Goal: Task Accomplishment & Management: Understand process/instructions

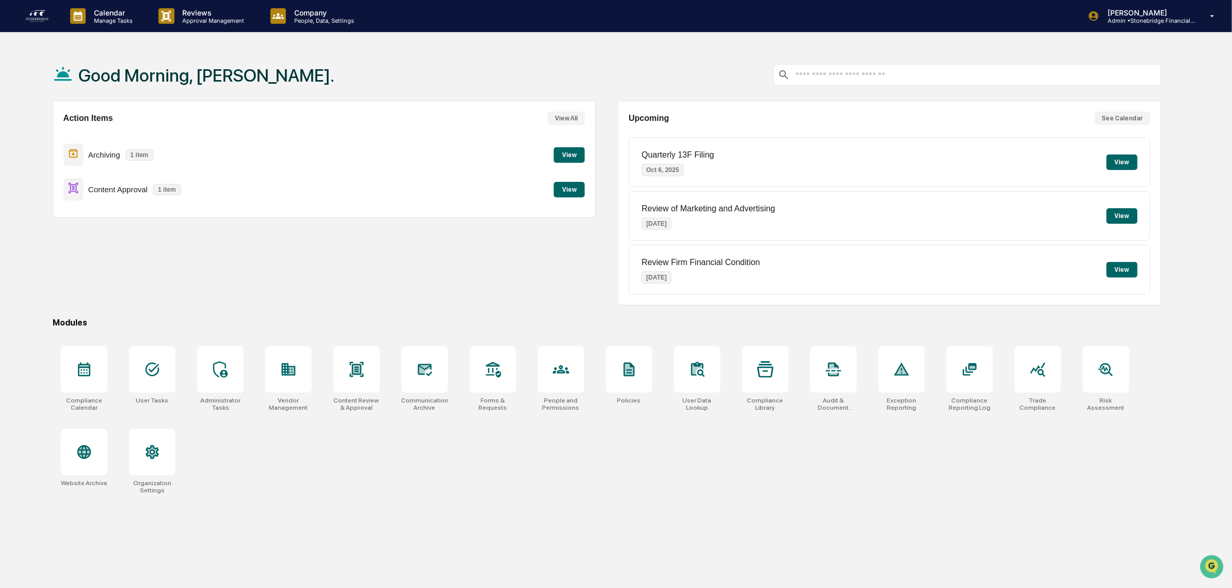
click at [569, 152] on button "View" at bounding box center [569, 154] width 31 height 15
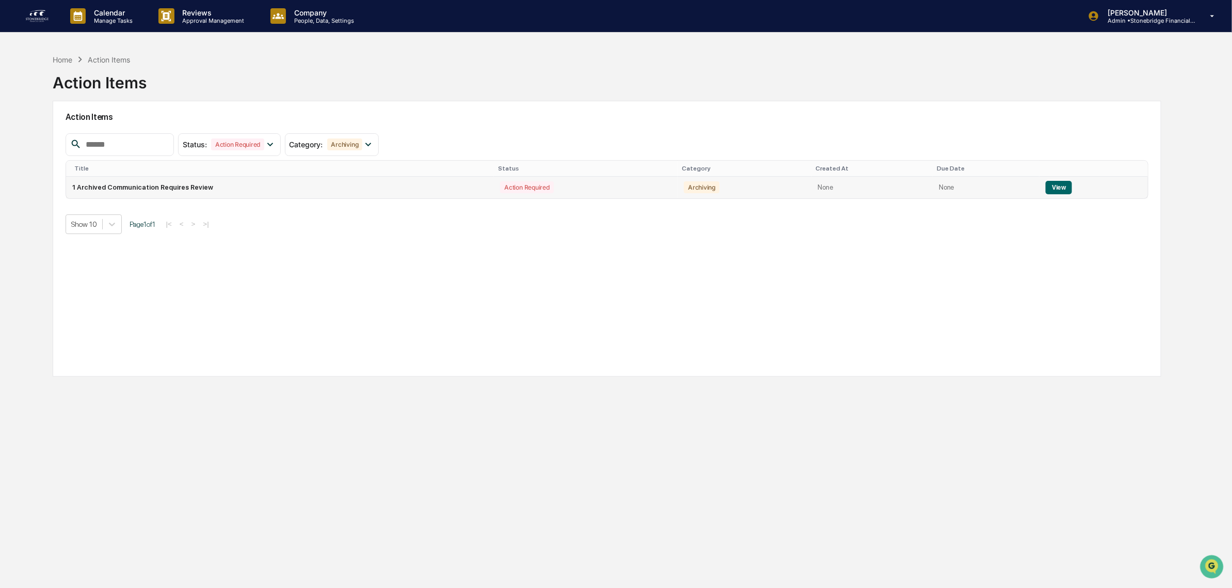
click at [1063, 186] on button "View" at bounding box center [1059, 187] width 26 height 13
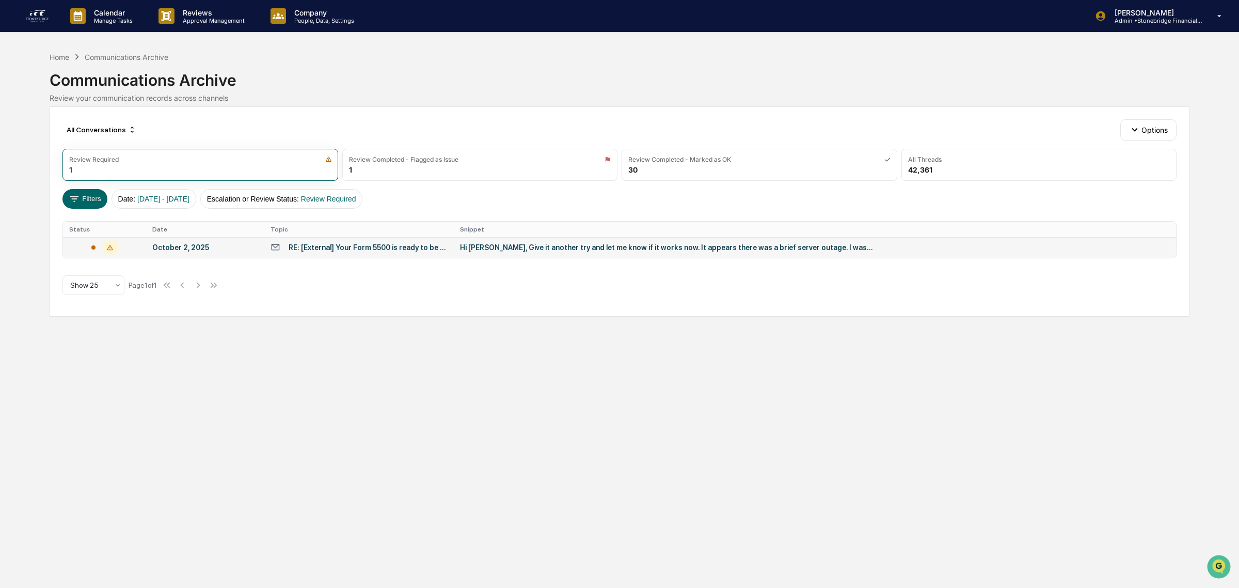
click at [422, 251] on div "RE: [External] Your Form 5500 is ready to be E-signed" at bounding box center [368, 247] width 159 height 8
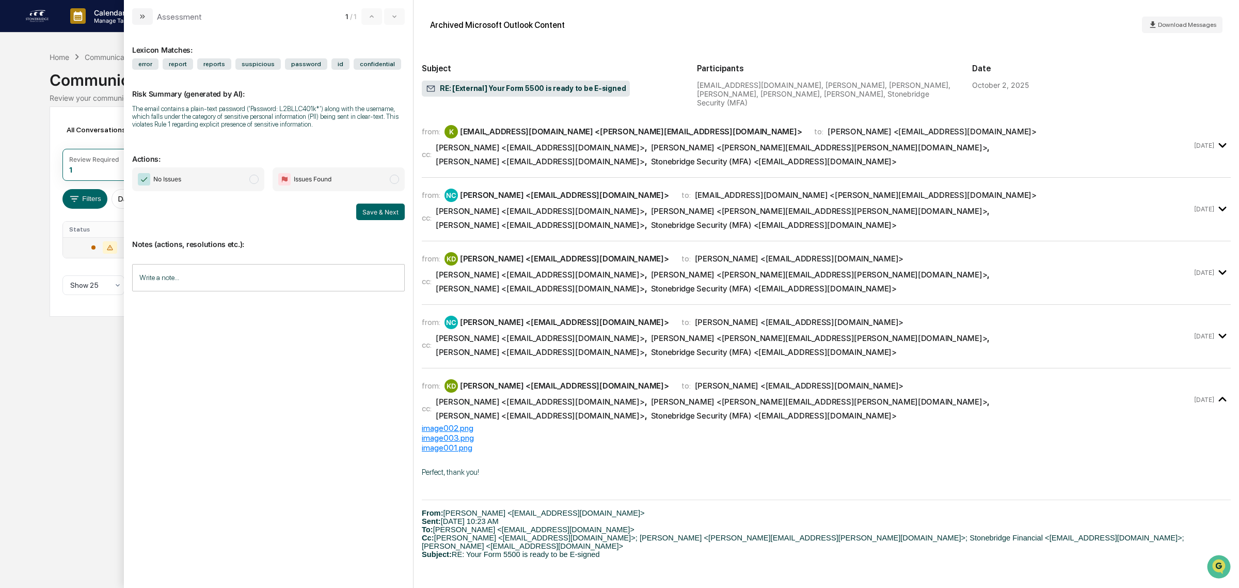
click at [196, 267] on input "Write a note..." at bounding box center [268, 277] width 273 height 27
click at [222, 326] on div "*" at bounding box center [269, 313] width 272 height 52
click at [391, 365] on button "Save" at bounding box center [390, 362] width 27 height 17
click at [190, 179] on span "No Issues" at bounding box center [198, 179] width 132 height 24
click at [370, 215] on button "Save & Next" at bounding box center [380, 211] width 49 height 17
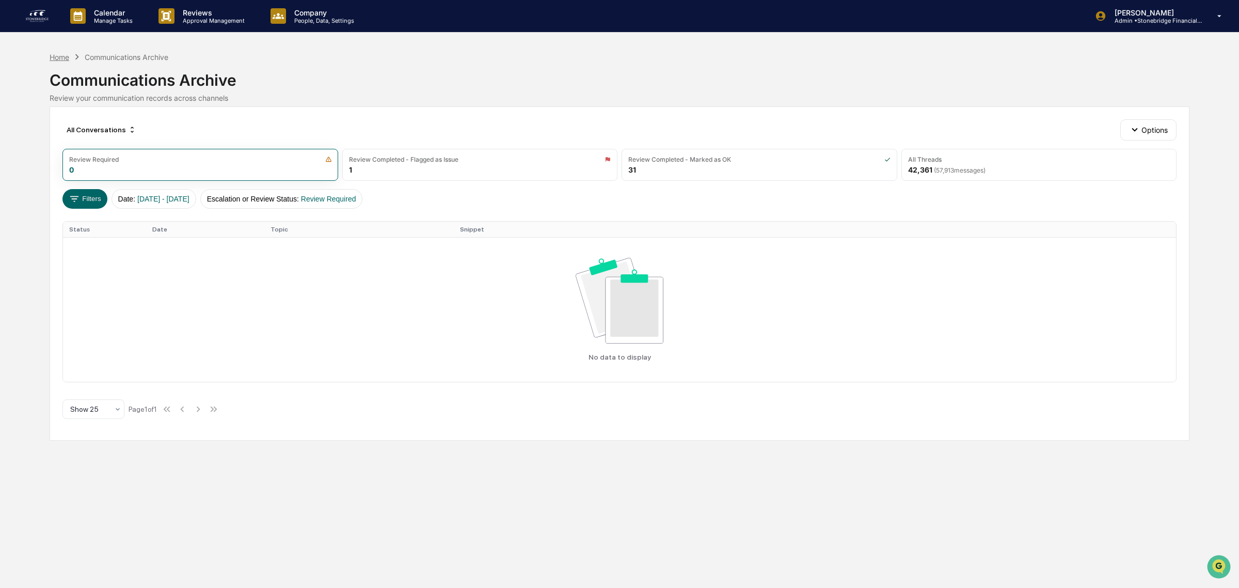
click at [59, 55] on div "Home" at bounding box center [60, 57] width 20 height 9
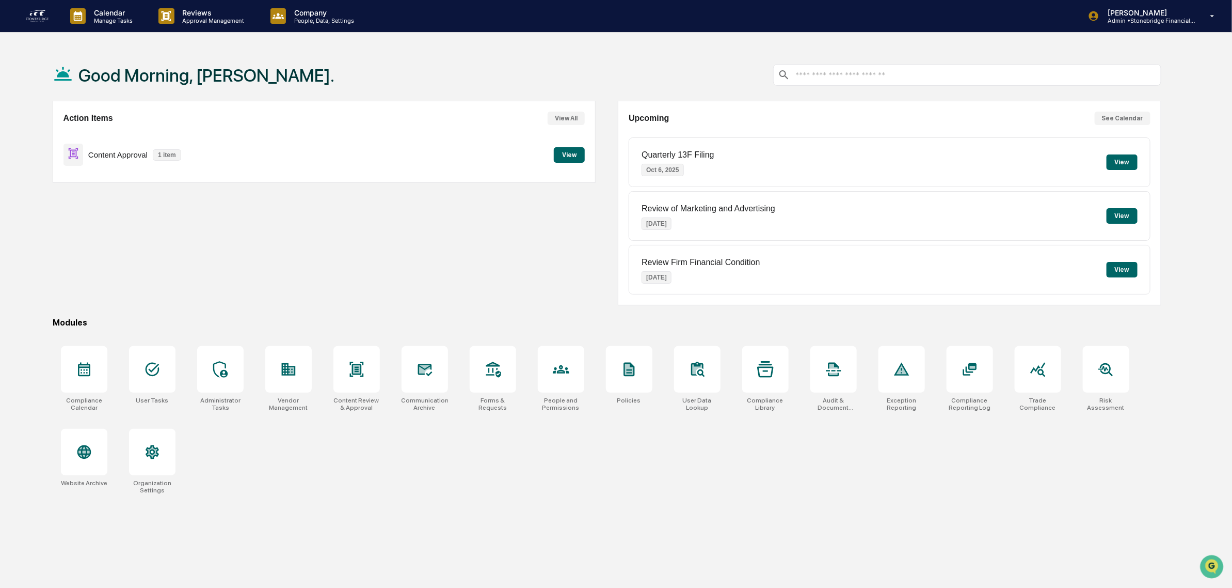
click at [577, 164] on div "Content Approval 1 item View" at bounding box center [325, 154] width 522 height 35
click at [564, 154] on button "View" at bounding box center [569, 154] width 31 height 15
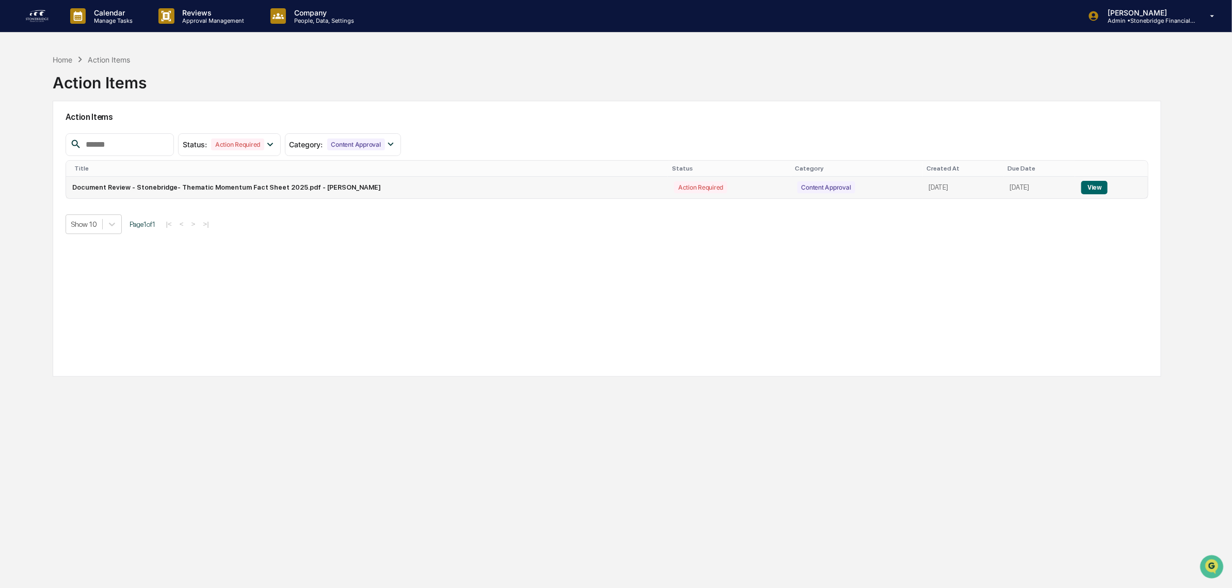
click at [1099, 185] on button "View" at bounding box center [1095, 187] width 26 height 13
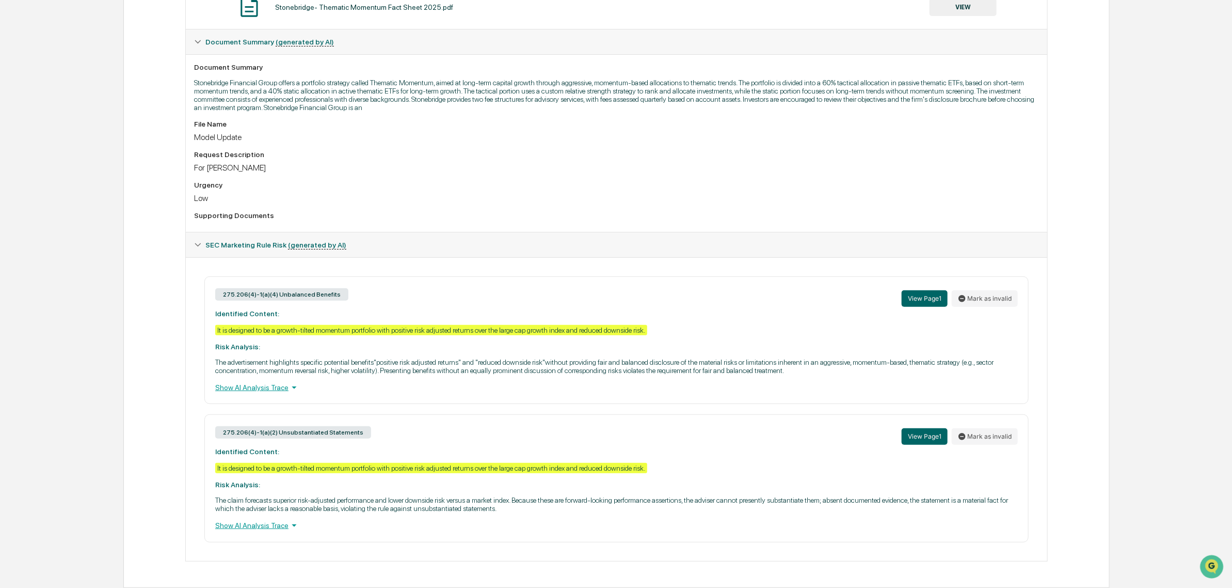
scroll to position [258, 0]
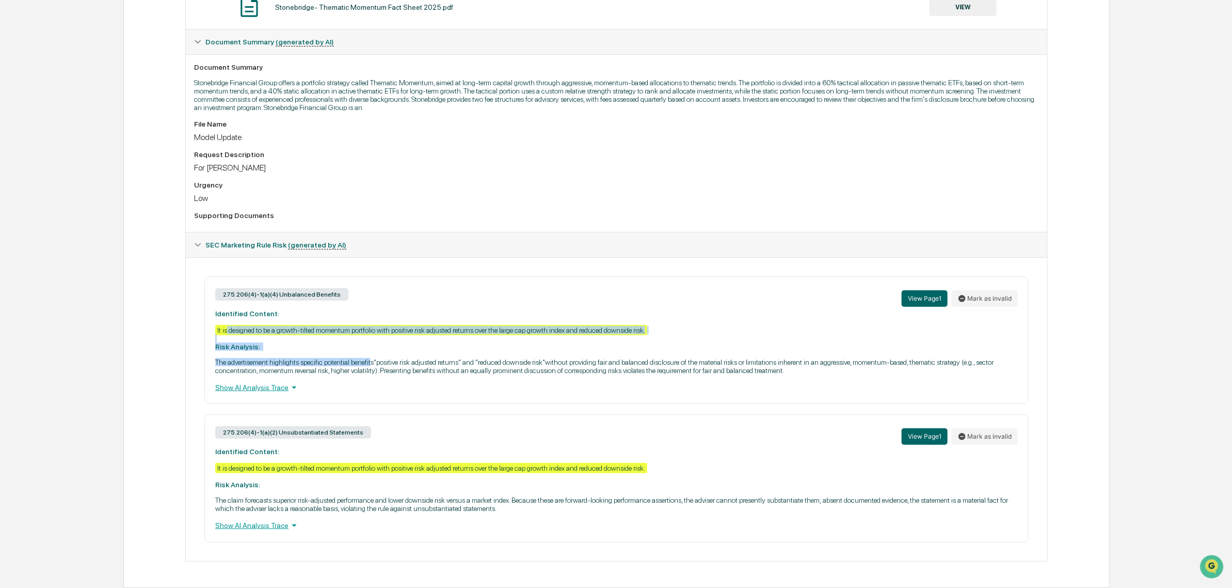
drag, startPoint x: 226, startPoint y: 323, endPoint x: 375, endPoint y: 360, distance: 153.6
click at [375, 360] on div "275.206(4)-1(a)(4) Unbalanced Benefits View Page 1 Mark as invalid Identified C…" at bounding box center [616, 340] width 825 height 128
click at [375, 360] on p "The advertisement highlights specific potential benefits"positive risk adjusted…" at bounding box center [616, 366] width 803 height 17
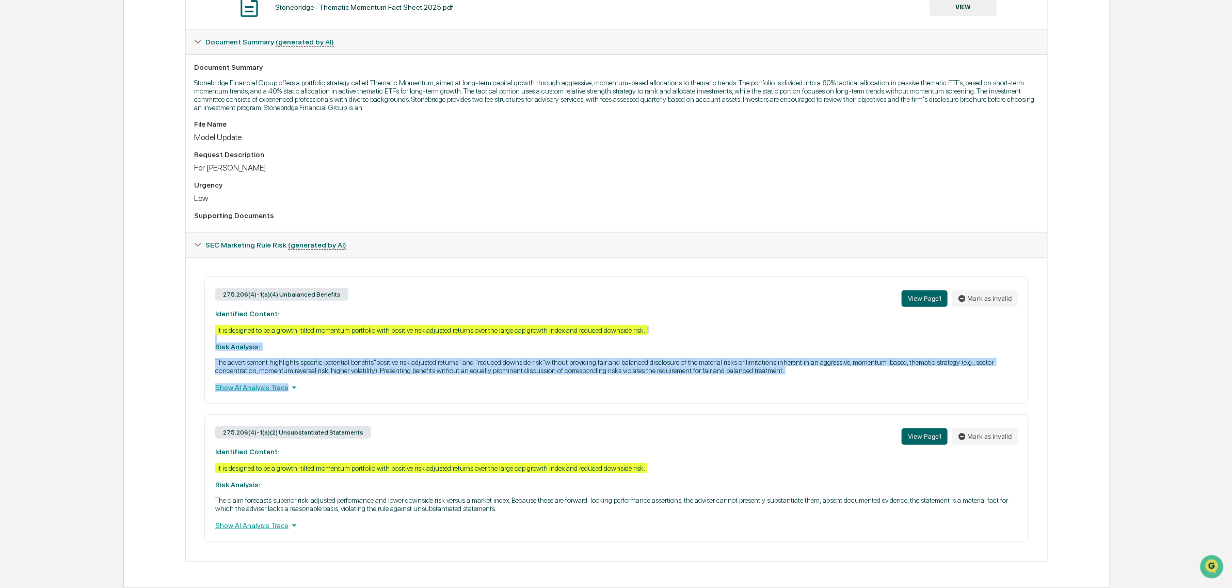
drag, startPoint x: 279, startPoint y: 333, endPoint x: 450, endPoint y: 377, distance: 175.9
click at [450, 377] on div "275.206(4)-1(a)(4) Unbalanced Benefits View Page 1 Mark as invalid Identified C…" at bounding box center [616, 340] width 825 height 128
drag, startPoint x: 374, startPoint y: 325, endPoint x: 364, endPoint y: 324, distance: 10.4
click at [364, 324] on div "275.206(4)-1(a)(4) Unbalanced Benefits View Page 1 Mark as invalid Identified C…" at bounding box center [616, 340] width 825 height 128
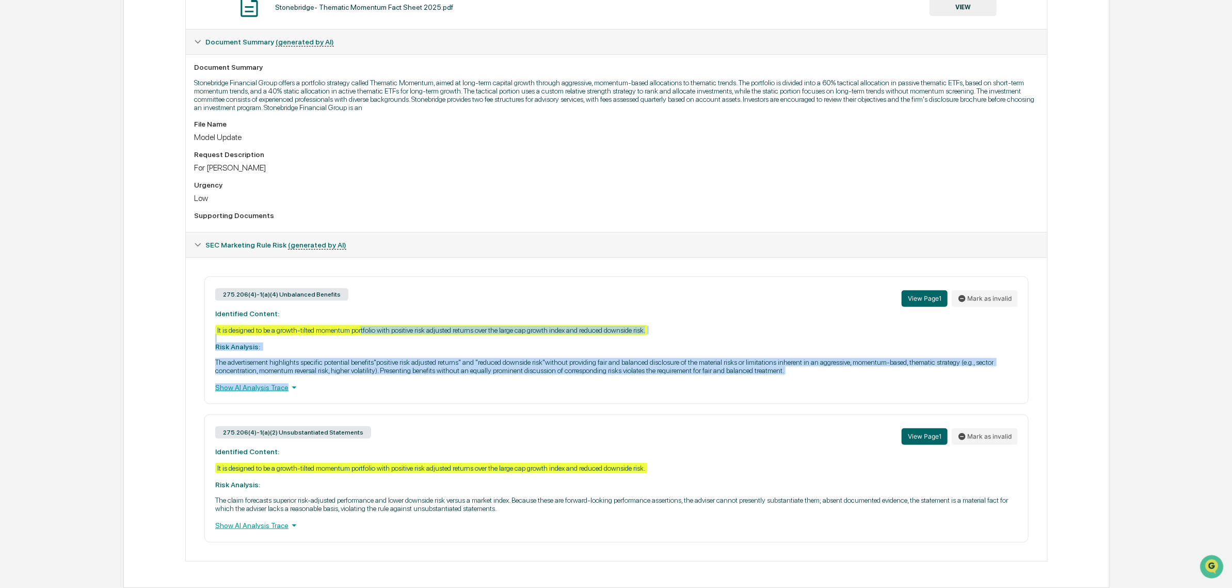
click at [364, 325] on div "It is designed to be a growth-tilted momentum portfolio with positive risk adju…" at bounding box center [431, 330] width 432 height 10
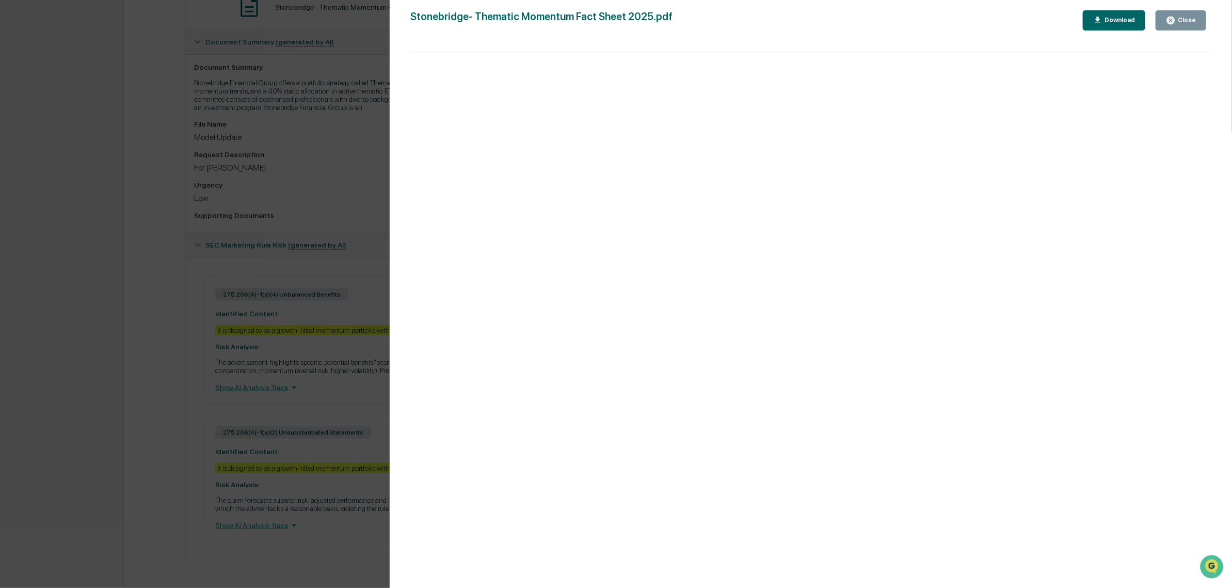
click at [1201, 20] on button "Close" at bounding box center [1181, 20] width 51 height 20
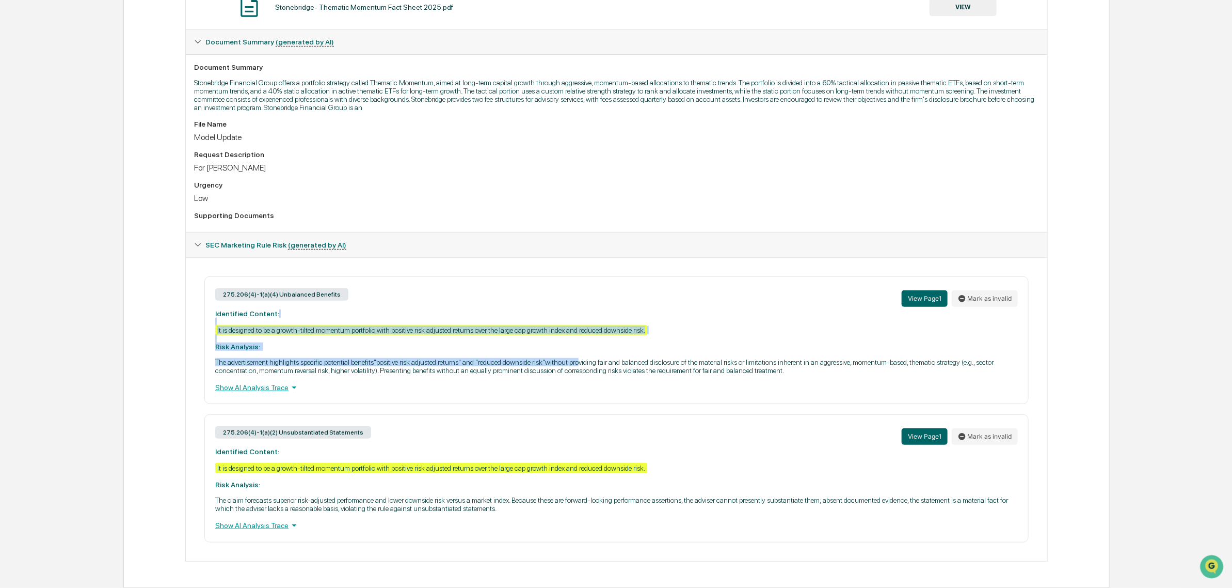
drag, startPoint x: 466, startPoint y: 320, endPoint x: 583, endPoint y: 362, distance: 124.9
click at [583, 362] on div "275.206(4)-1(a)(4) Unbalanced Benefits View Page 1 Mark as invalid Identified C…" at bounding box center [616, 340] width 825 height 128
click at [583, 362] on p "The advertisement highlights specific potential benefits"positive risk adjusted…" at bounding box center [616, 366] width 803 height 17
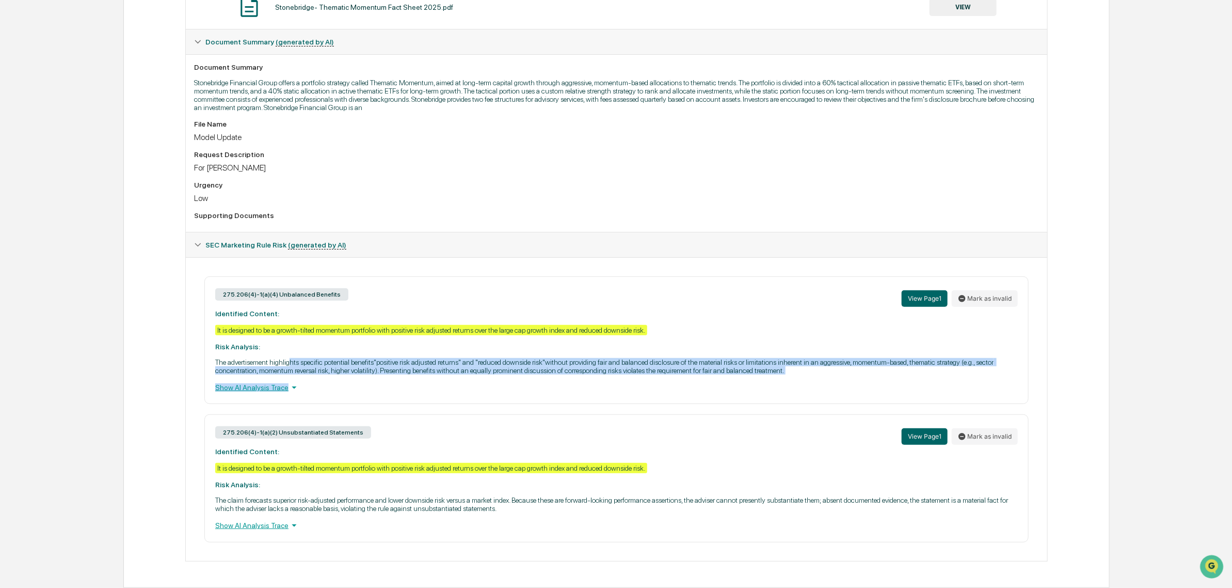
drag, startPoint x: 290, startPoint y: 357, endPoint x: 331, endPoint y: 381, distance: 47.5
click at [331, 381] on div "275.206(4)-1(a)(4) Unbalanced Benefits View Page 1 Mark as invalid Identified C…" at bounding box center [616, 340] width 825 height 128
drag, startPoint x: 367, startPoint y: 377, endPoint x: 278, endPoint y: 350, distance: 92.9
click at [278, 350] on div "275.206(4)-1(a)(4) Unbalanced Benefits View Page 1 Mark as invalid Identified C…" at bounding box center [616, 340] width 825 height 128
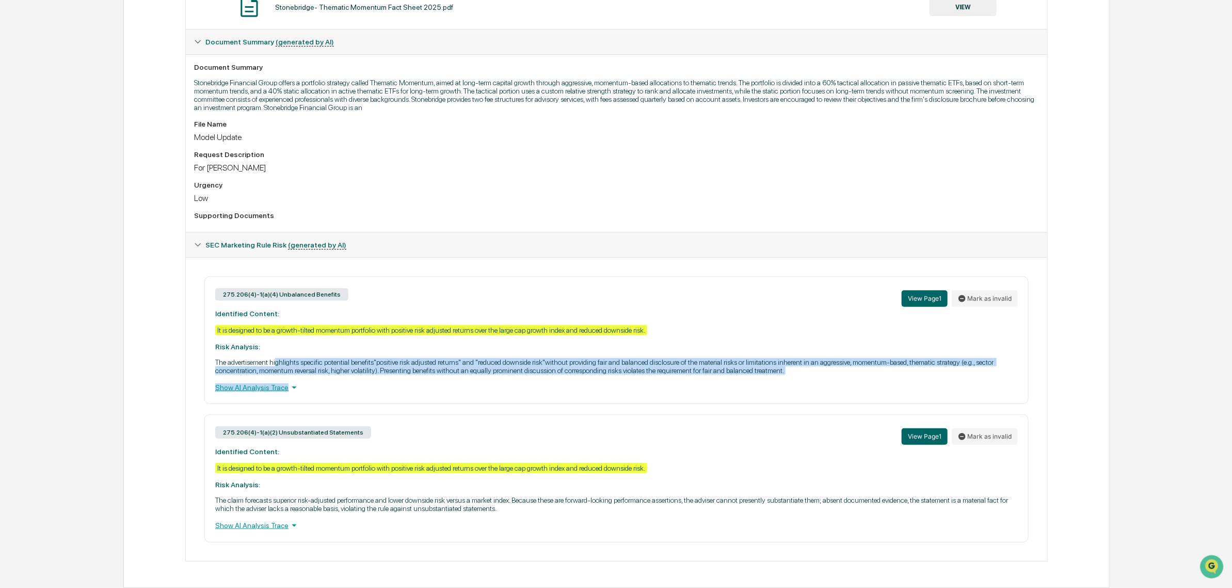
click at [278, 350] on div "275.206(4)-1(a)(4) Unbalanced Benefits View Page 1 Mark as invalid Identified C…" at bounding box center [616, 340] width 825 height 128
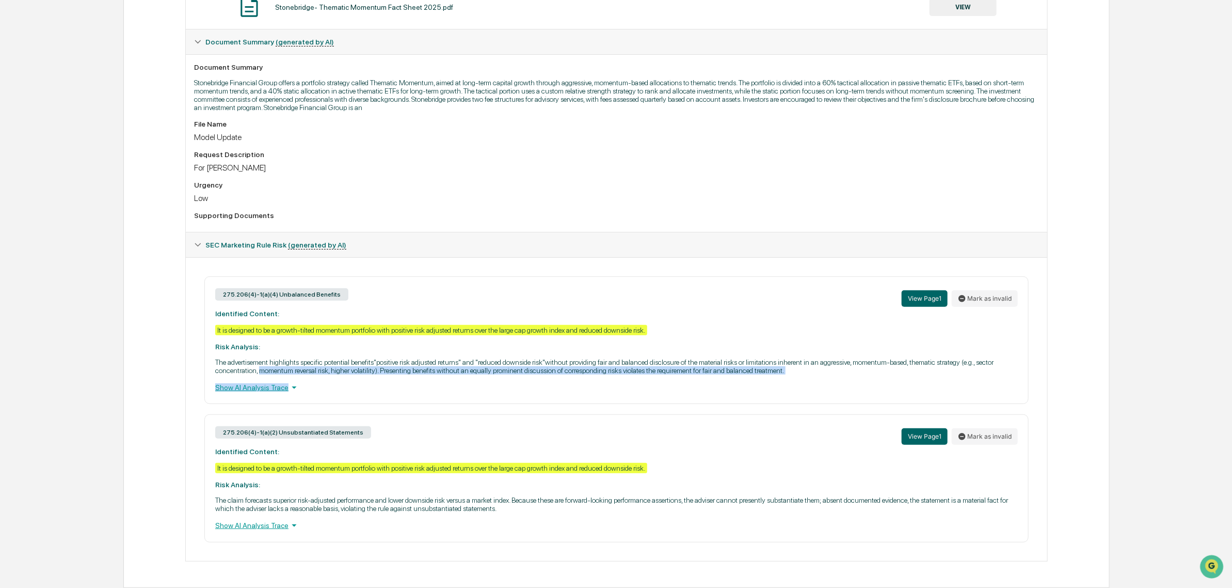
drag, startPoint x: 261, startPoint y: 368, endPoint x: 346, endPoint y: 378, distance: 85.9
click at [346, 378] on div "275.206(4)-1(a)(4) Unbalanced Benefits View Page 1 Mark as invalid Identified C…" at bounding box center [616, 340] width 825 height 128
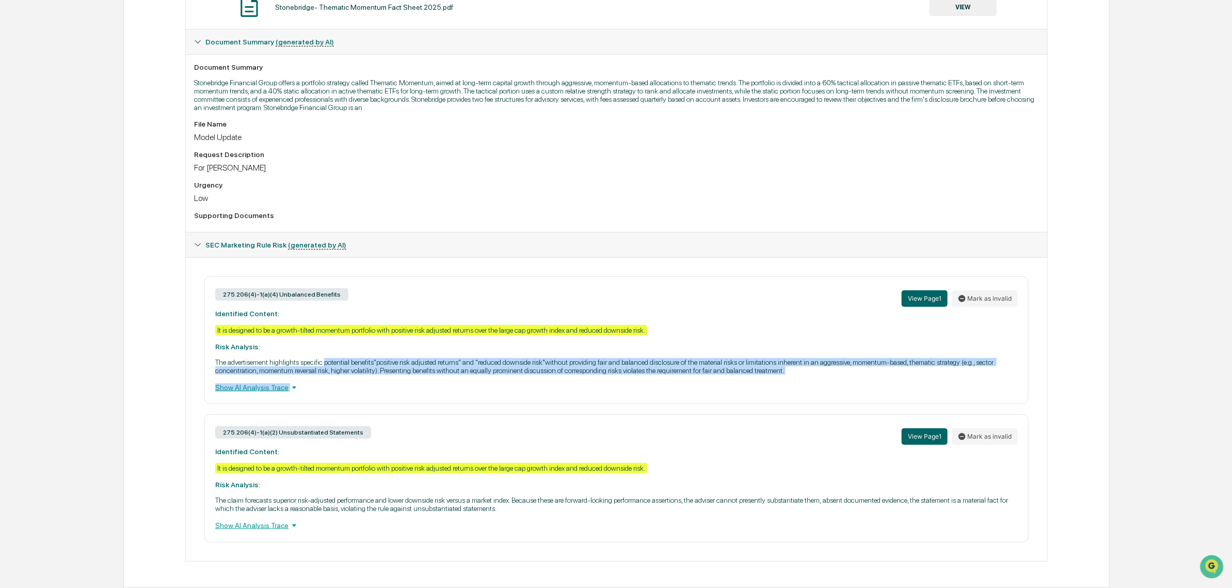
drag, startPoint x: 346, startPoint y: 378, endPoint x: 326, endPoint y: 360, distance: 27.4
click at [326, 360] on div "275.206(4)-1(a)(4) Unbalanced Benefits View Page 1 Mark as invalid Identified C…" at bounding box center [616, 340] width 825 height 128
drag, startPoint x: 326, startPoint y: 360, endPoint x: 311, endPoint y: 367, distance: 16.4
click at [326, 360] on p "The advertisement highlights specific potential benefits"positive risk adjusted…" at bounding box center [616, 366] width 803 height 17
drag, startPoint x: 302, startPoint y: 365, endPoint x: 476, endPoint y: 381, distance: 174.7
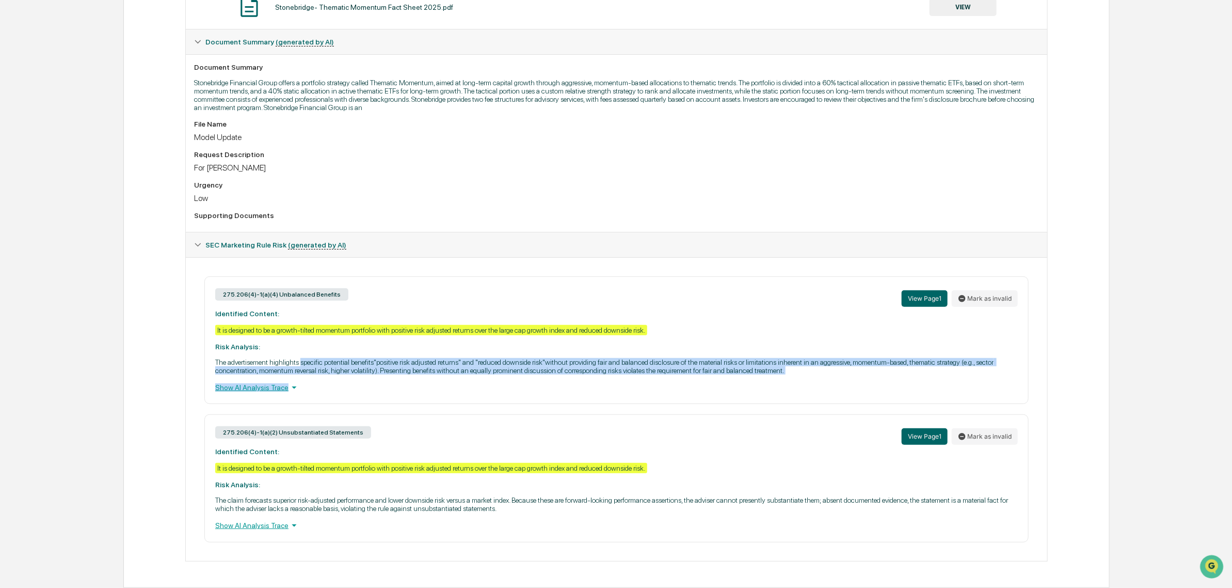
click at [476, 381] on div "275.206(4)-1(a)(4) Unbalanced Benefits View Page 1 Mark as invalid Identified C…" at bounding box center [616, 340] width 825 height 128
drag, startPoint x: 511, startPoint y: 377, endPoint x: 505, endPoint y: 363, distance: 15.7
click at [505, 363] on div "275.206(4)-1(a)(4) Unbalanced Benefits View Page 1 Mark as invalid Identified C…" at bounding box center [616, 340] width 825 height 128
click at [505, 363] on p "The advertisement highlights specific potential benefits"positive risk adjusted…" at bounding box center [616, 366] width 803 height 17
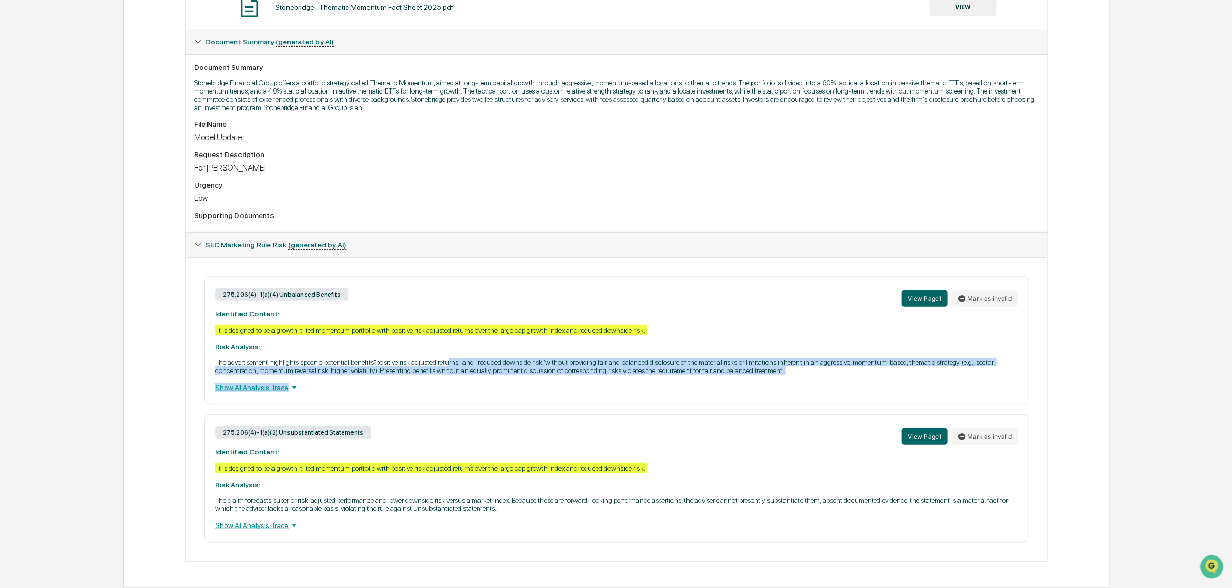
drag, startPoint x: 454, startPoint y: 363, endPoint x: 780, endPoint y: 395, distance: 327.4
click at [780, 395] on div "275.206(4)-1(a)(4) Unbalanced Benefits View Page 1 Mark as invalid Identified C…" at bounding box center [616, 340] width 825 height 128
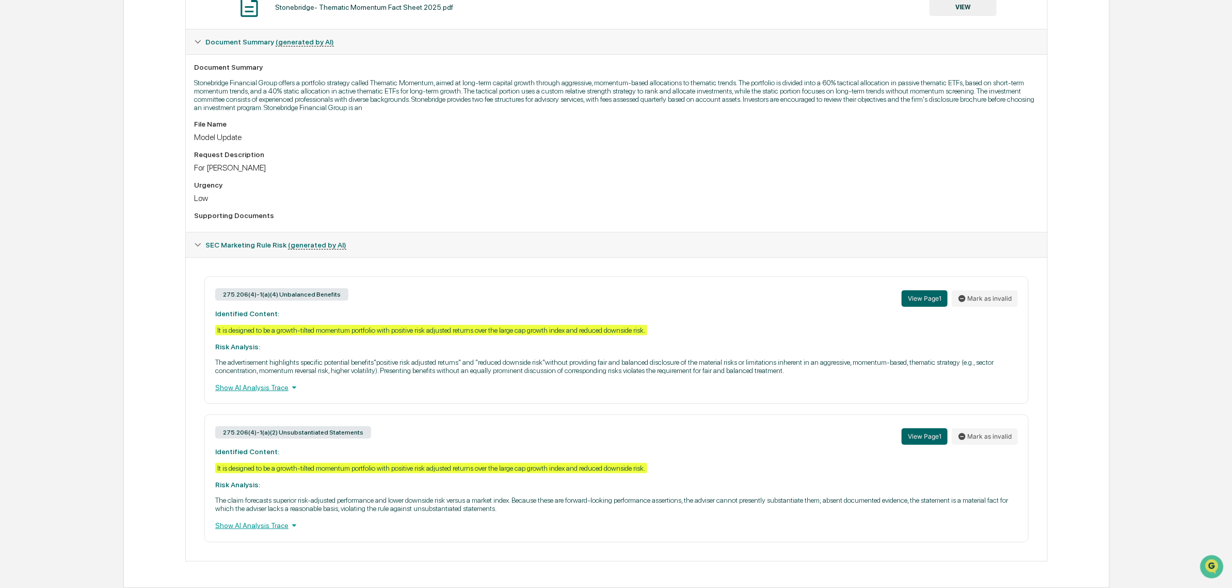
click at [777, 394] on div "275.206(4)-1(a)(4) Unbalanced Benefits View Page 1 Mark as invalid Identified C…" at bounding box center [616, 340] width 825 height 128
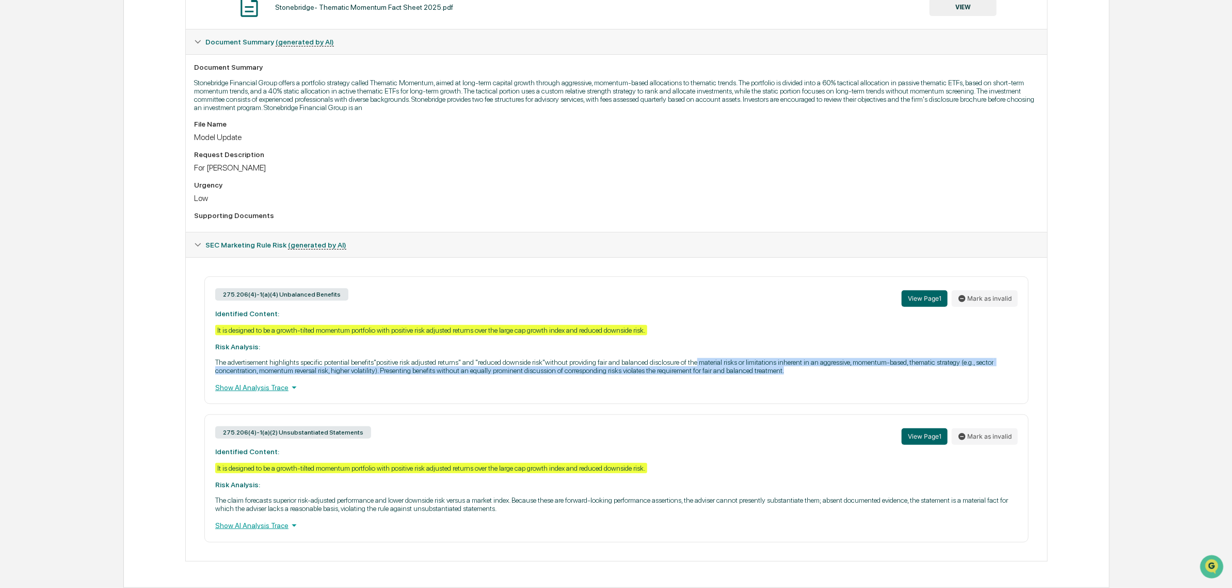
drag, startPoint x: 818, startPoint y: 368, endPoint x: 702, endPoint y: 350, distance: 117.6
click at [702, 350] on div "275.206(4)-1(a)(4) Unbalanced Benefits View Page 1 Mark as invalid Identified C…" at bounding box center [616, 340] width 825 height 128
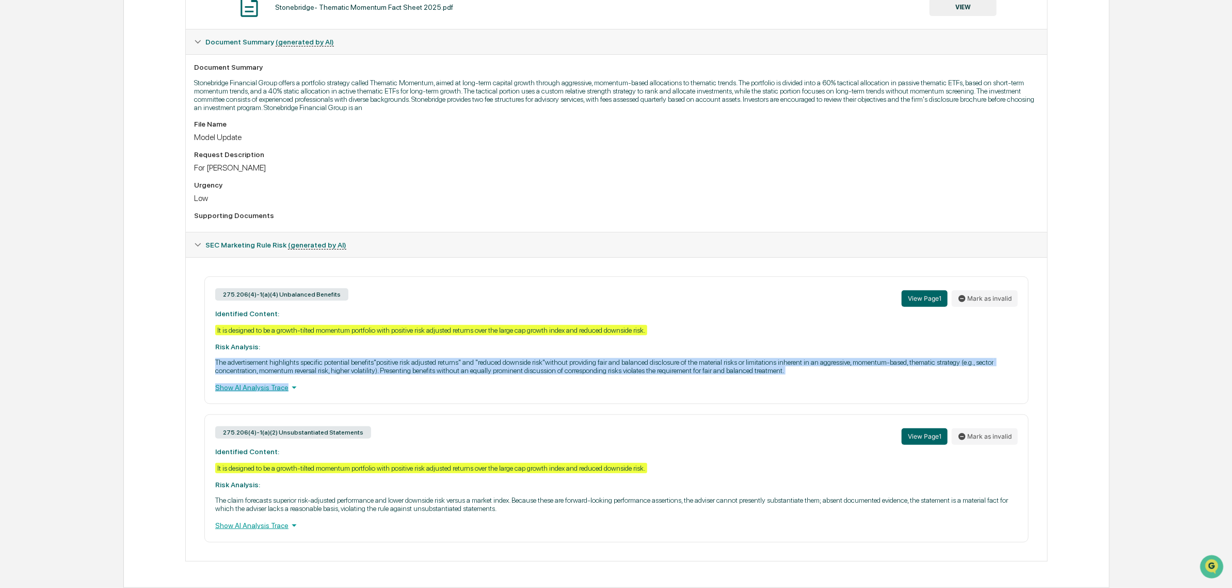
drag, startPoint x: 635, startPoint y: 344, endPoint x: 867, endPoint y: 398, distance: 238.5
click at [867, 398] on div "275.206(4)-1(a)(4) Unbalanced Benefits View Page 1 Mark as invalid Identified C…" at bounding box center [616, 340] width 825 height 128
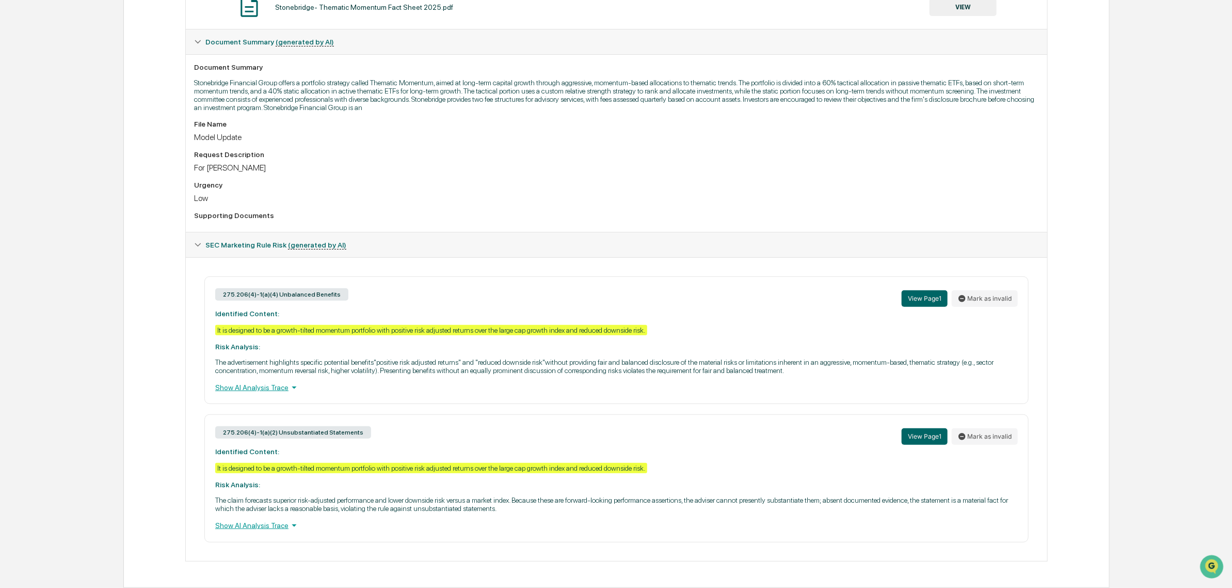
click at [867, 398] on div "275.206(4)-1(a)(4) Unbalanced Benefits View Page 1 Mark as invalid Identified C…" at bounding box center [616, 340] width 825 height 128
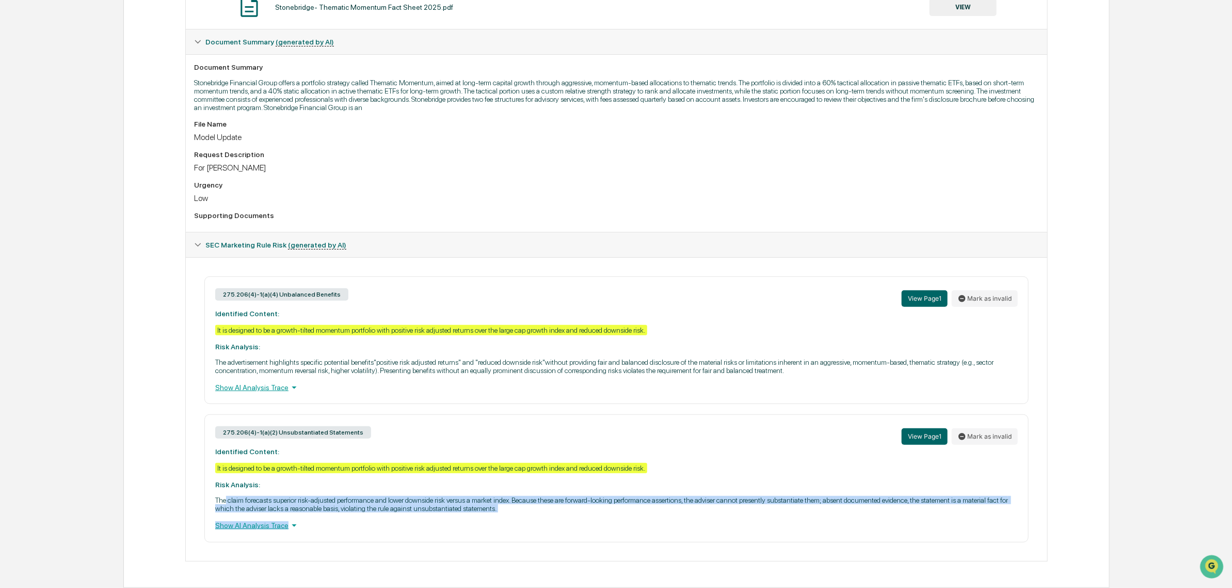
drag, startPoint x: 226, startPoint y: 494, endPoint x: 311, endPoint y: 517, distance: 88.4
click at [311, 517] on div "275.206(4)-1(a)(2) Unsubstantiated Statements View Page 1 Mark as invalid Ident…" at bounding box center [616, 478] width 825 height 128
drag, startPoint x: 347, startPoint y: 520, endPoint x: 311, endPoint y: 502, distance: 40.6
click at [311, 502] on div "275.206(4)-1(a)(2) Unsubstantiated Statements View Page 1 Mark as invalid Ident…" at bounding box center [616, 478] width 825 height 128
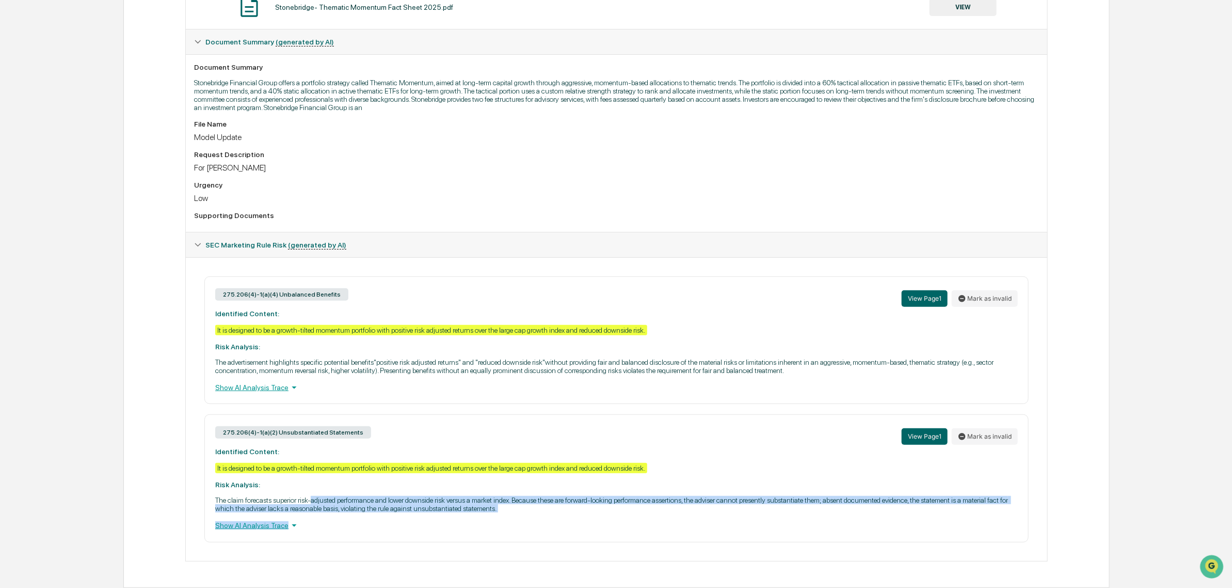
click at [311, 502] on p "The claim forecasts superior risk-adjusted performance and lower downside risk …" at bounding box center [616, 504] width 803 height 17
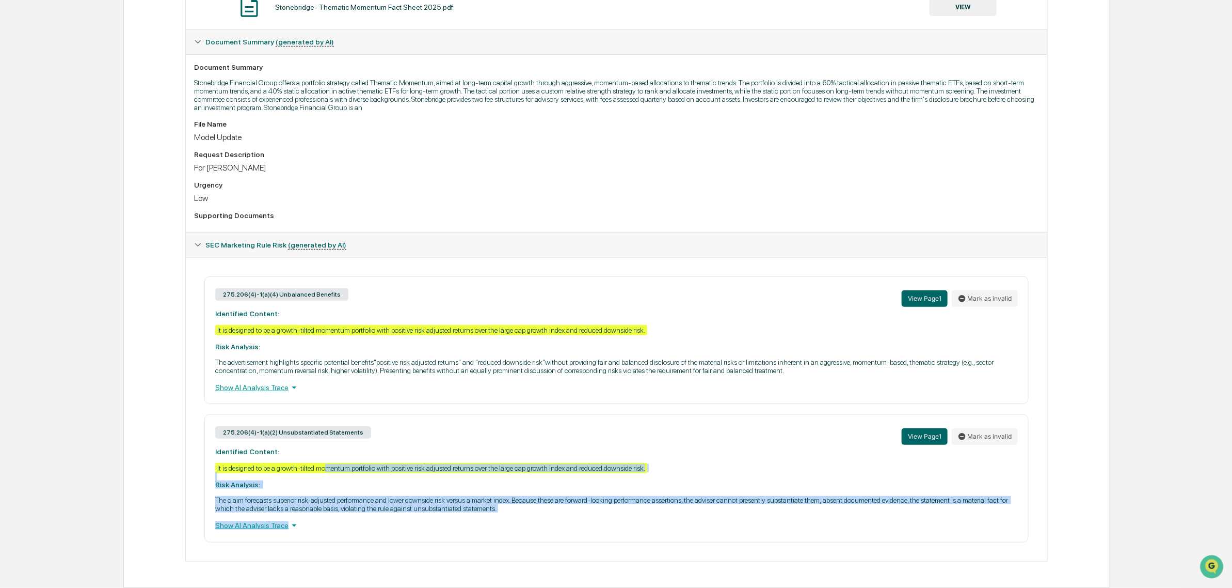
drag, startPoint x: 345, startPoint y: 466, endPoint x: 500, endPoint y: 524, distance: 165.5
click at [500, 524] on div "275.206(4)-1(a)(2) Unsubstantiated Statements View Page 1 Mark as invalid Ident…" at bounding box center [616, 478] width 825 height 128
click at [500, 524] on div "Show AI Analysis Trace" at bounding box center [616, 524] width 803 height 11
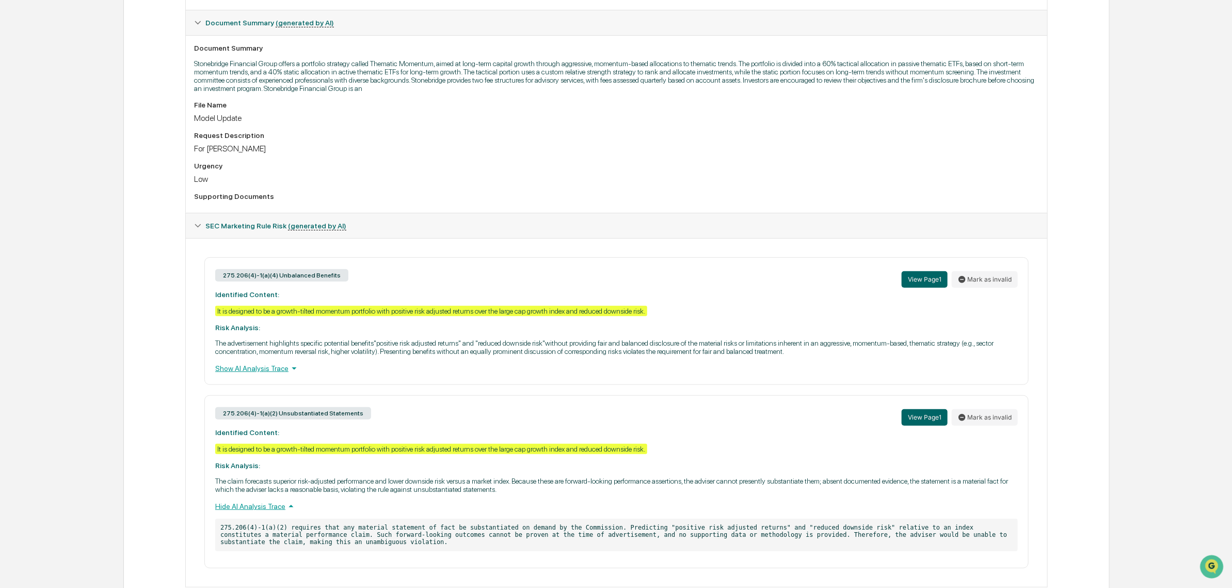
click at [537, 514] on div "275.206(4)-1(a)(2) Unsubstantiated Statements View Page 1 Mark as invalid Ident…" at bounding box center [616, 481] width 825 height 172
click at [537, 512] on div "Hide AI Analysis Trace" at bounding box center [616, 505] width 803 height 11
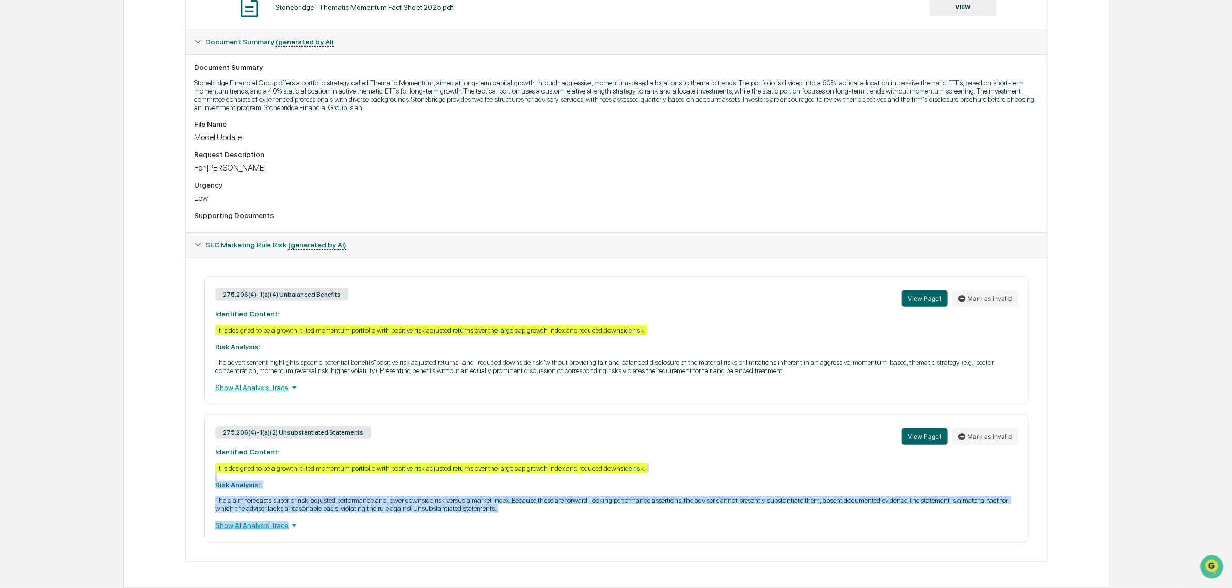
drag, startPoint x: 356, startPoint y: 473, endPoint x: 546, endPoint y: 526, distance: 196.7
click at [546, 527] on div "275.206(4)-1(a)(2) Unsubstantiated Statements View Page 1 Mark as invalid Ident…" at bounding box center [616, 478] width 825 height 128
click at [546, 514] on div "275.206(4)-1(a)(2) Unsubstantiated Statements View Page 1 Mark as invalid Ident…" at bounding box center [616, 478] width 825 height 128
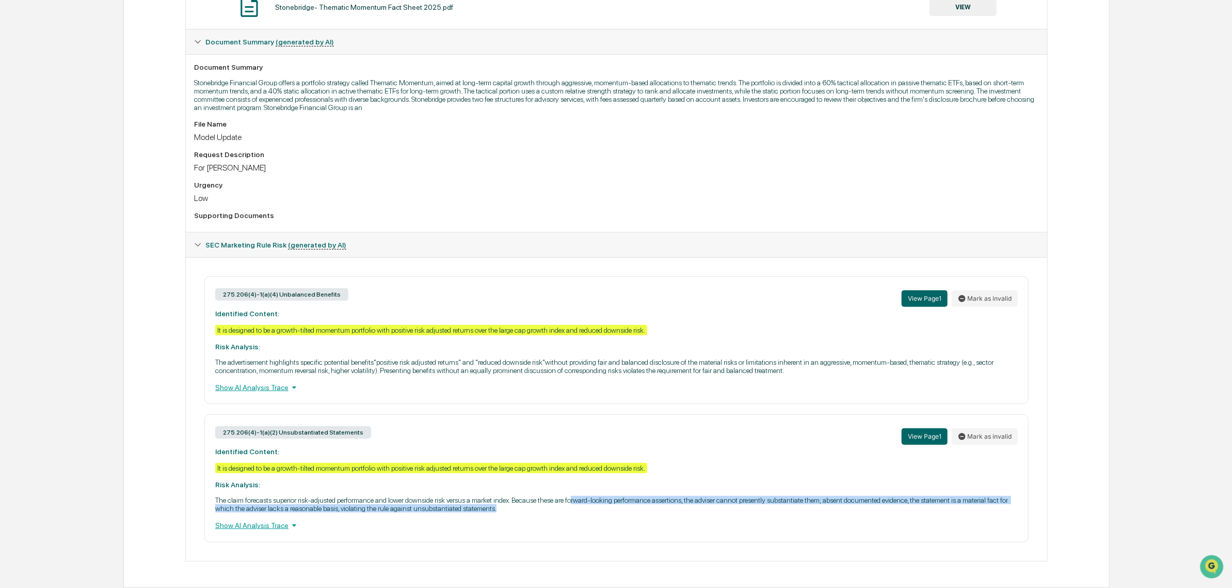
drag, startPoint x: 581, startPoint y: 511, endPoint x: 578, endPoint y: 501, distance: 10.8
click at [578, 501] on p "The claim forecasts superior risk-adjusted performance and lower downside risk …" at bounding box center [616, 504] width 803 height 17
drag, startPoint x: 543, startPoint y: 494, endPoint x: 670, endPoint y: 506, distance: 127.1
click at [670, 506] on div "275.206(4)-1(a)(2) Unsubstantiated Statements View Page 1 Mark as invalid Ident…" at bounding box center [616, 478] width 825 height 128
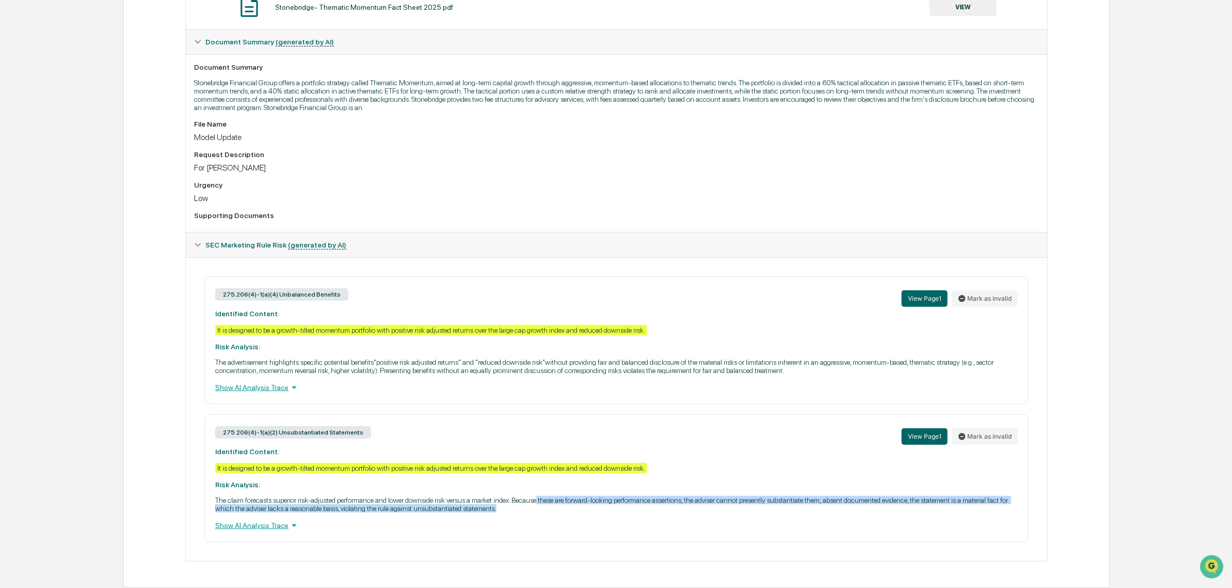
click at [670, 506] on p "The claim forecasts superior risk-adjusted performance and lower downside risk …" at bounding box center [616, 504] width 803 height 17
drag, startPoint x: 632, startPoint y: 496, endPoint x: 620, endPoint y: 494, distance: 12.6
click at [620, 494] on div "275.206(4)-1(a)(2) Unsubstantiated Statements View Page 1 Mark as invalid Ident…" at bounding box center [616, 478] width 825 height 128
drag, startPoint x: 558, startPoint y: 493, endPoint x: 789, endPoint y: 513, distance: 231.6
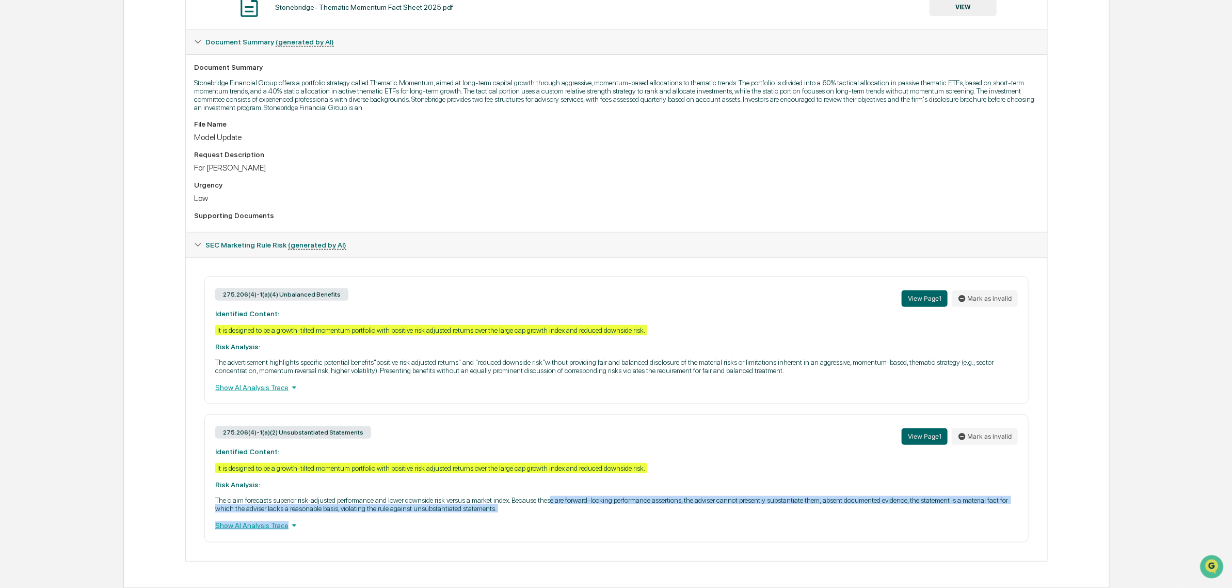
click at [789, 513] on div "275.206(4)-1(a)(2) Unsubstantiated Statements View Page 1 Mark as invalid Ident…" at bounding box center [616, 478] width 825 height 128
drag, startPoint x: 800, startPoint y: 509, endPoint x: 724, endPoint y: 493, distance: 78.1
click at [724, 493] on div "275.206(4)-1(a)(2) Unsubstantiated Statements View Page 1 Mark as invalid Ident…" at bounding box center [616, 478] width 825 height 128
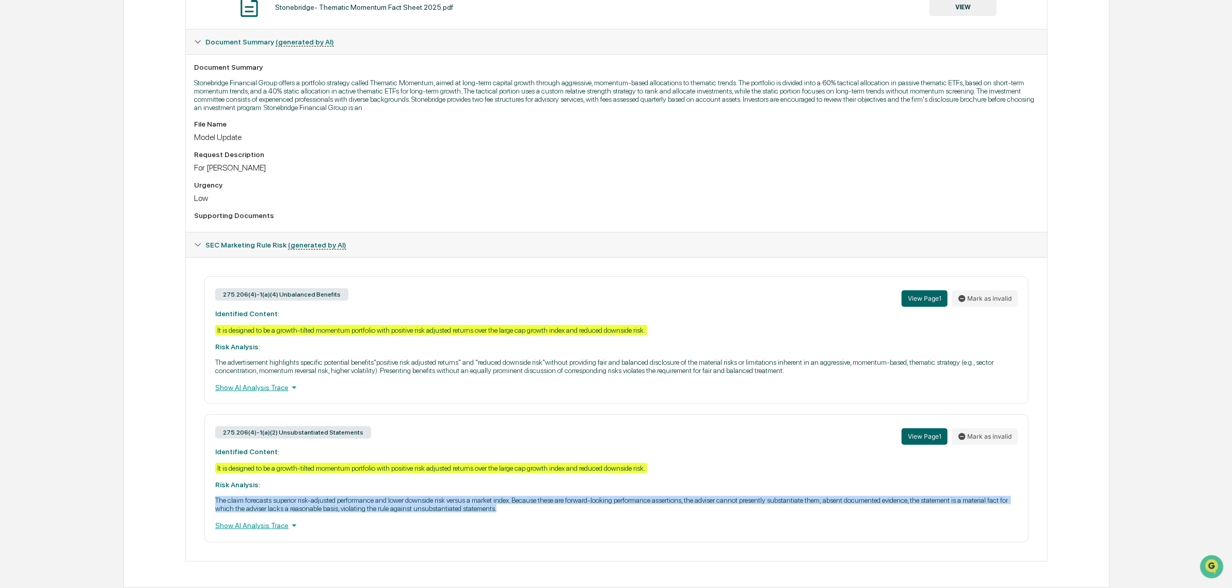
drag, startPoint x: 589, startPoint y: 485, endPoint x: 816, endPoint y: 510, distance: 228.0
click at [816, 510] on div "275.206(4)-1(a)(2) Unsubstantiated Statements View Page 1 Mark as invalid Ident…" at bounding box center [616, 478] width 825 height 128
click at [816, 510] on p "The claim forecasts superior risk-adjusted performance and lower downside risk …" at bounding box center [616, 504] width 803 height 17
drag, startPoint x: 665, startPoint y: 503, endPoint x: 233, endPoint y: 499, distance: 432.2
click at [233, 499] on p "The claim forecasts superior risk-adjusted performance and lower downside risk …" at bounding box center [616, 504] width 803 height 17
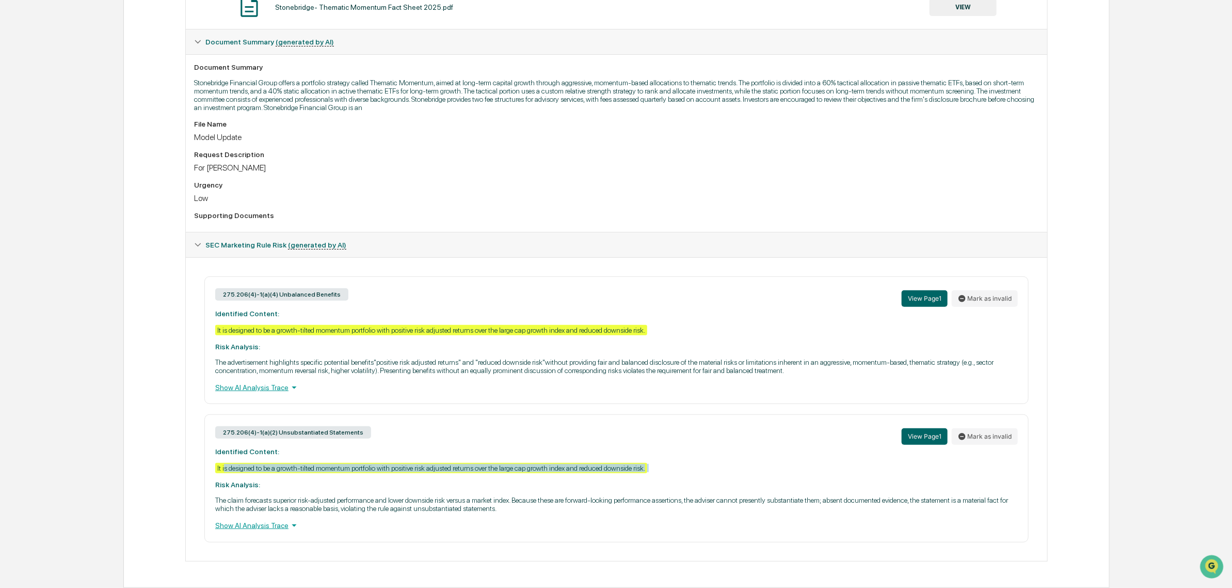
drag, startPoint x: 229, startPoint y: 468, endPoint x: 368, endPoint y: 477, distance: 139.6
click at [368, 477] on div "275.206(4)-1(a)(2) Unsubstantiated Statements View Page 1 Mark as invalid Ident…" at bounding box center [616, 478] width 825 height 128
